Goal: Task Accomplishment & Management: Use online tool/utility

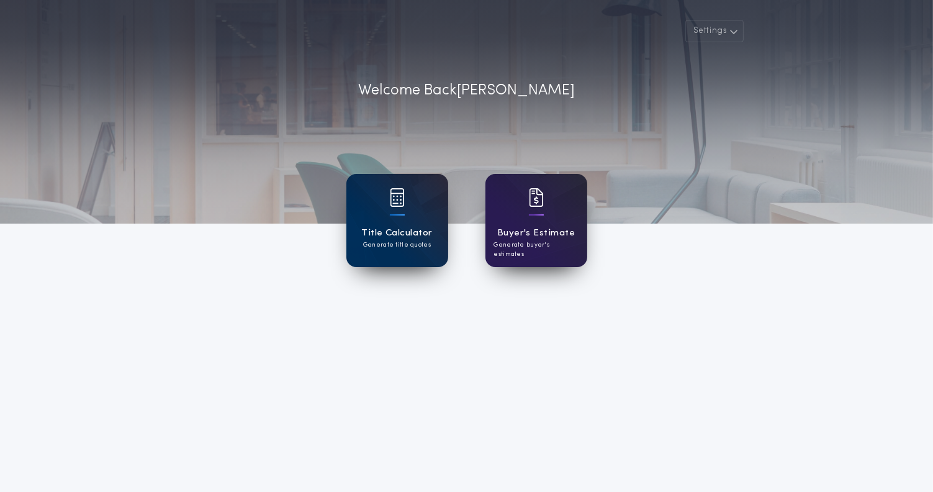
scroll to position [62, 0]
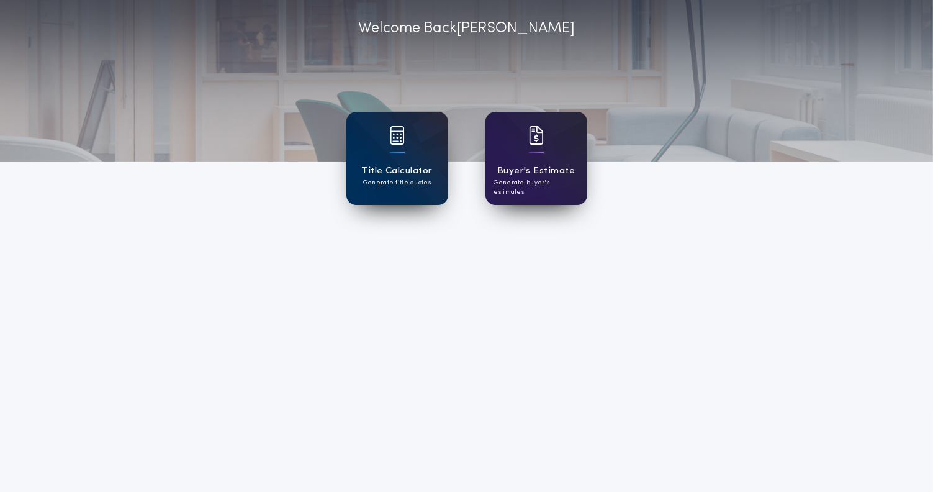
click at [397, 222] on div "Title Calculator Generate title quotes [PERSON_NAME]'s Estimate Generate buyer'…" at bounding box center [467, 158] width 380 height 168
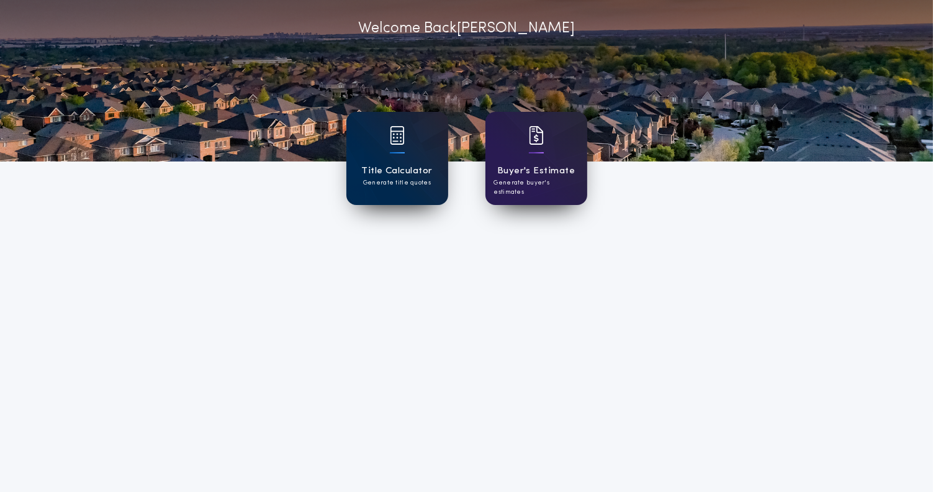
click at [400, 175] on h1 "Title Calculator" at bounding box center [396, 171] width 71 height 14
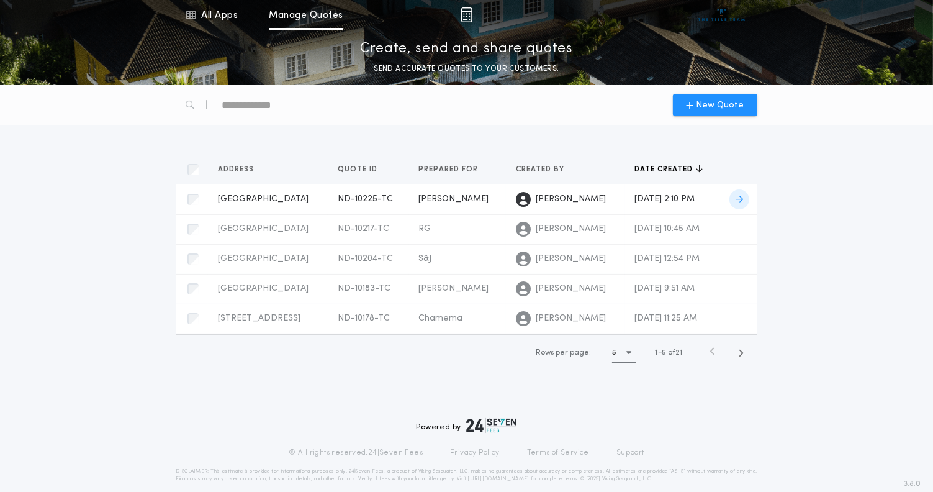
click at [432, 192] on td "[PERSON_NAME]" at bounding box center [457, 199] width 97 height 30
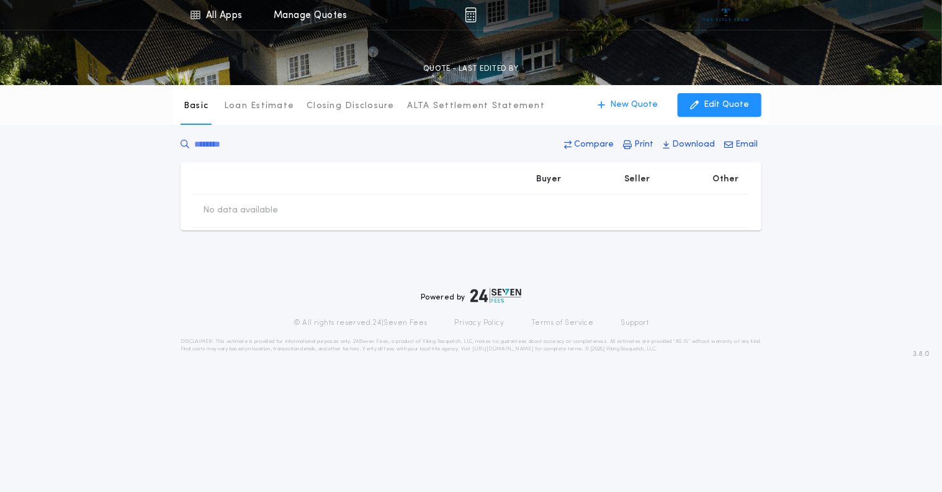
type input "********"
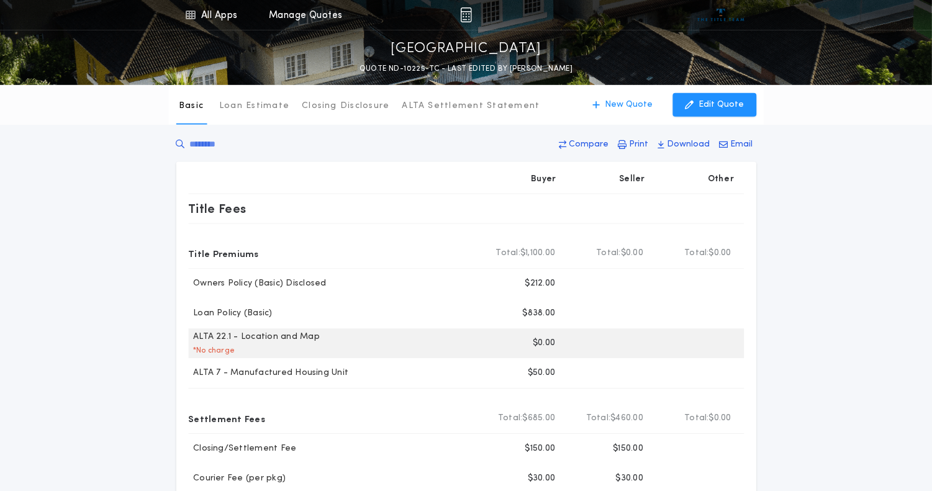
scroll to position [62, 0]
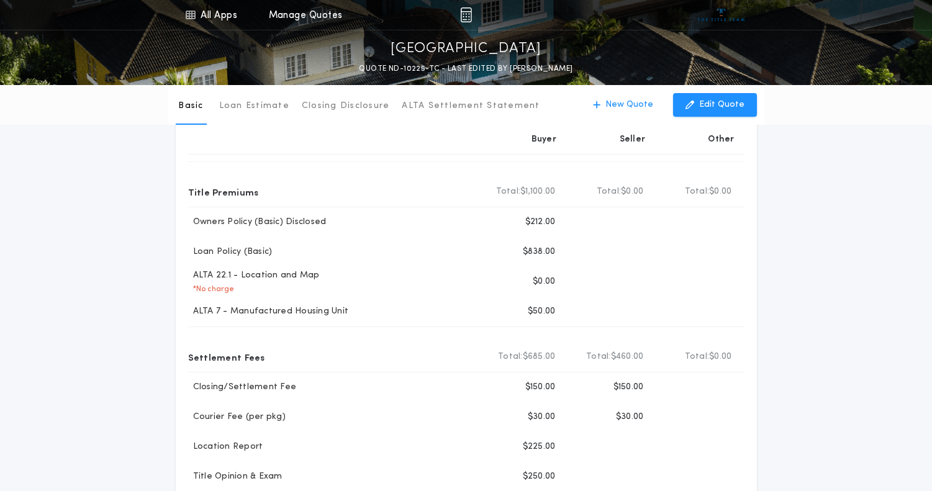
click at [115, 285] on div "Basic Loan Estimate Closing Disclosure ALTA Settlement Statement Basic New Quot…" at bounding box center [466, 431] width 932 height 817
click at [130, 233] on div "Basic Loan Estimate Closing Disclosure ALTA Settlement Statement Basic New Quot…" at bounding box center [466, 431] width 932 height 817
